Goal: Task Accomplishment & Management: Manage account settings

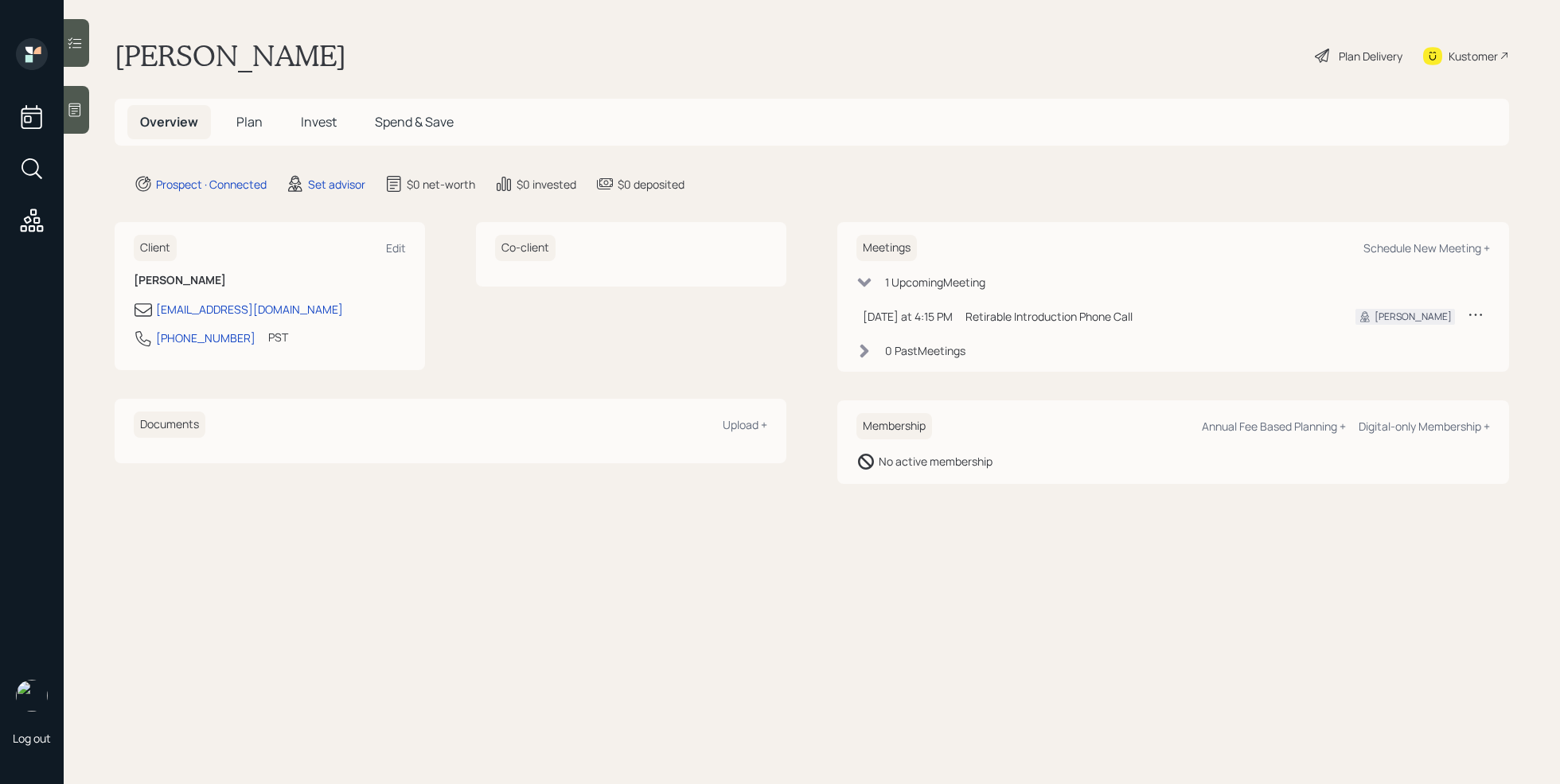
click at [1476, 310] on icon at bounding box center [1476, 315] width 16 height 16
click at [1424, 343] on div "Reschedule" at bounding box center [1426, 345] width 114 height 15
